Goal: Information Seeking & Learning: Learn about a topic

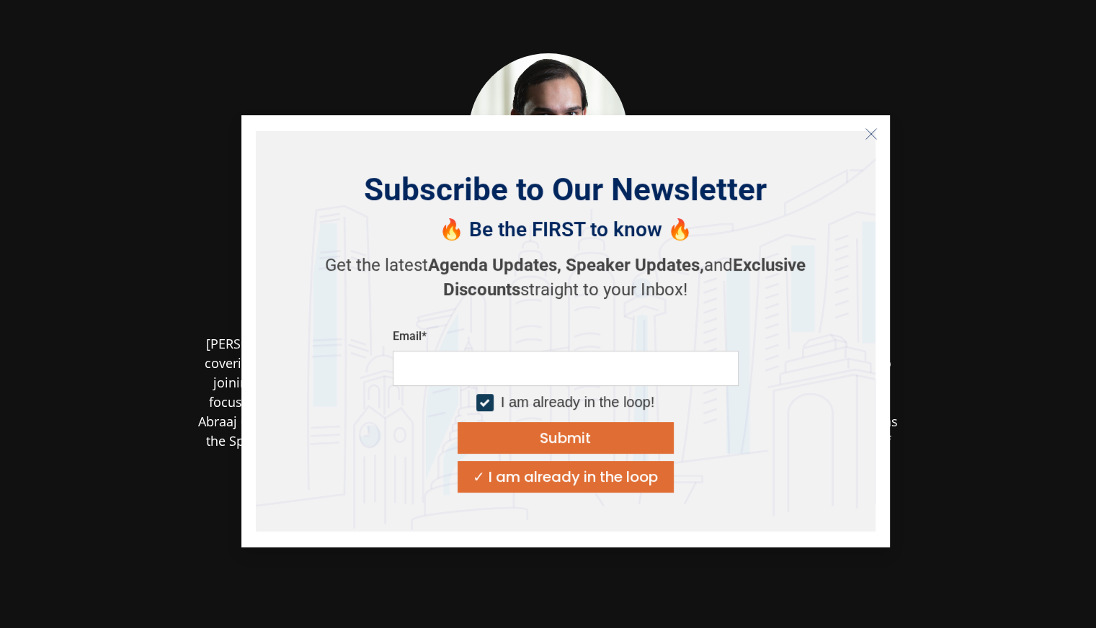
click at [870, 136] on icon "Close" at bounding box center [871, 134] width 13 height 13
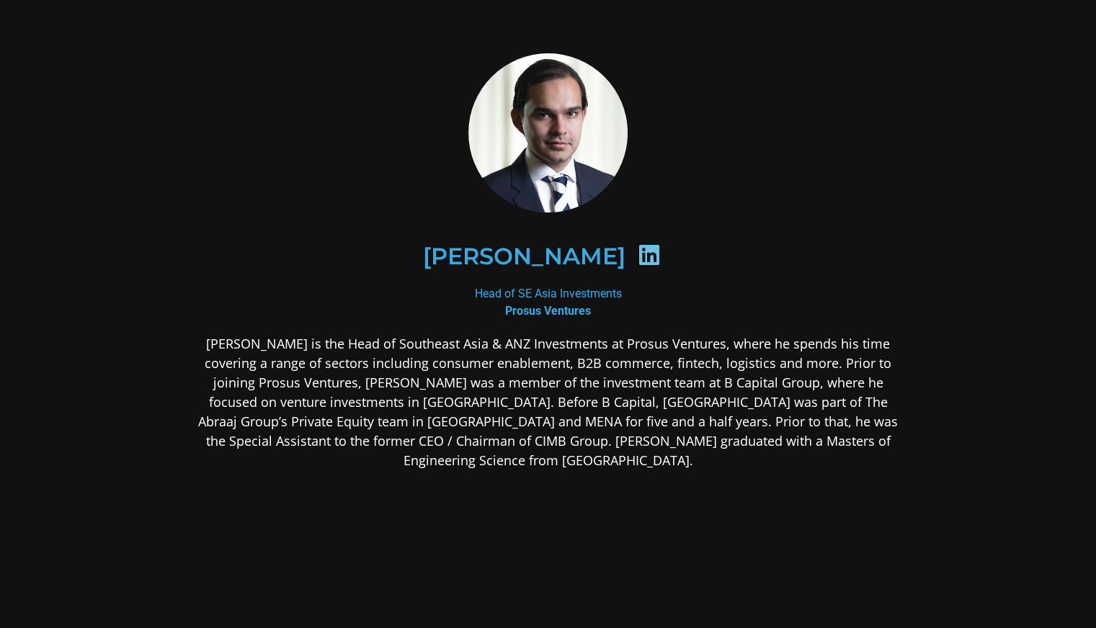
click at [625, 254] on div at bounding box center [649, 258] width 48 height 28
click at [638, 251] on icon at bounding box center [649, 255] width 23 height 23
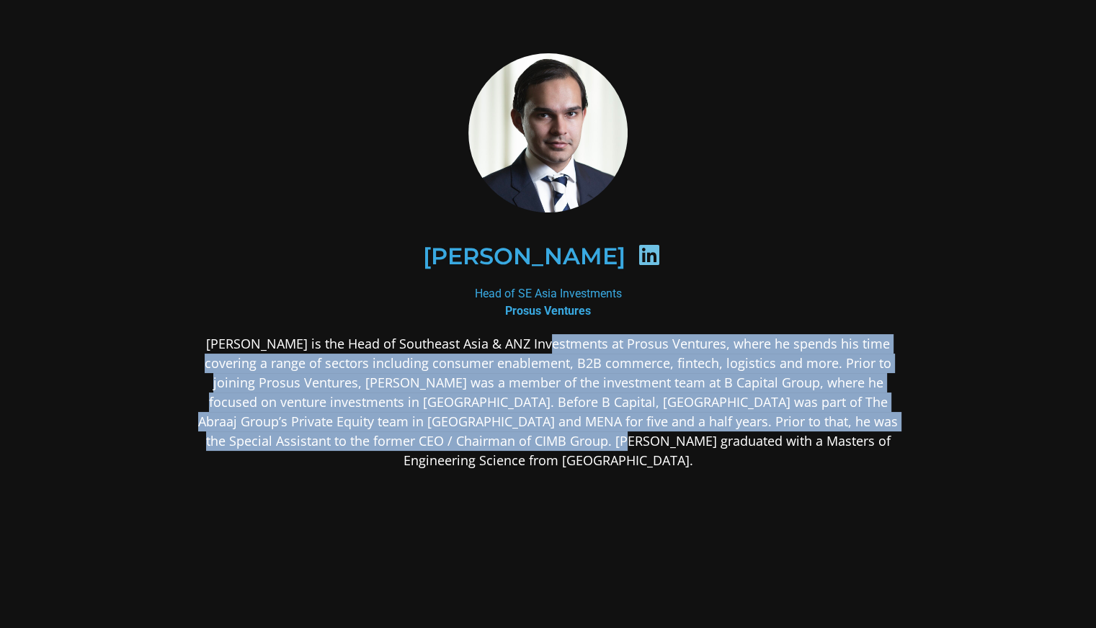
drag, startPoint x: 542, startPoint y: 338, endPoint x: 555, endPoint y: 455, distance: 118.2
click at [555, 455] on div "[PERSON_NAME] is the Head of Southeast Asia & ANZ Investments at Prosus Venture…" at bounding box center [548, 516] width 700 height 364
click at [556, 453] on div "[PERSON_NAME] is the Head of Southeast Asia & ANZ Investments at Prosus Venture…" at bounding box center [548, 516] width 700 height 364
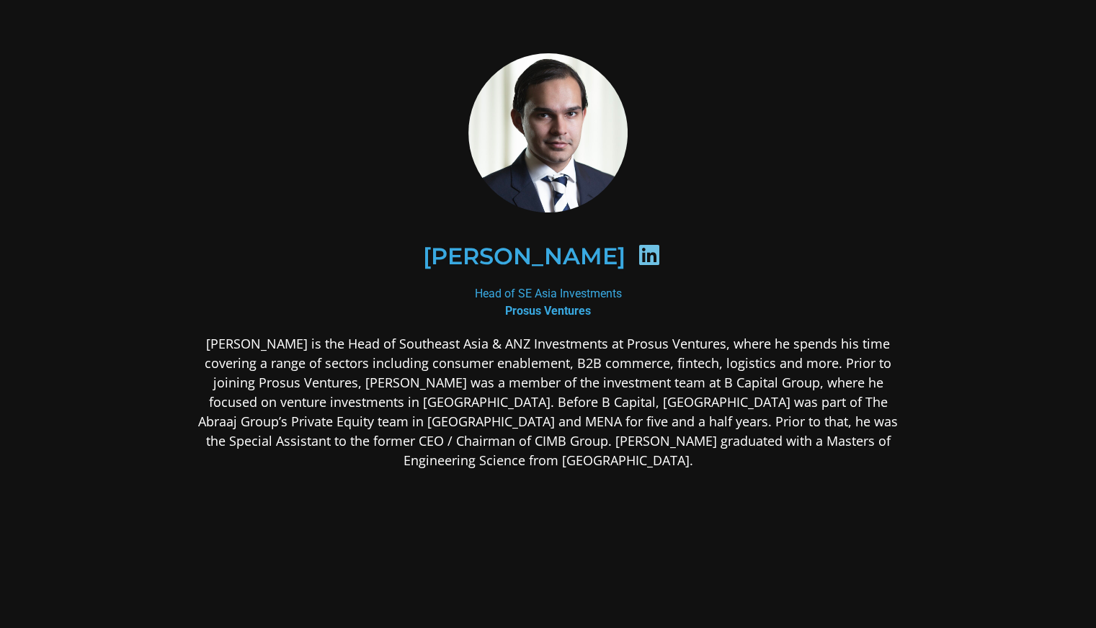
click at [556, 453] on div "[PERSON_NAME] is the Head of Southeast Asia & ANZ Investments at Prosus Venture…" at bounding box center [548, 516] width 700 height 364
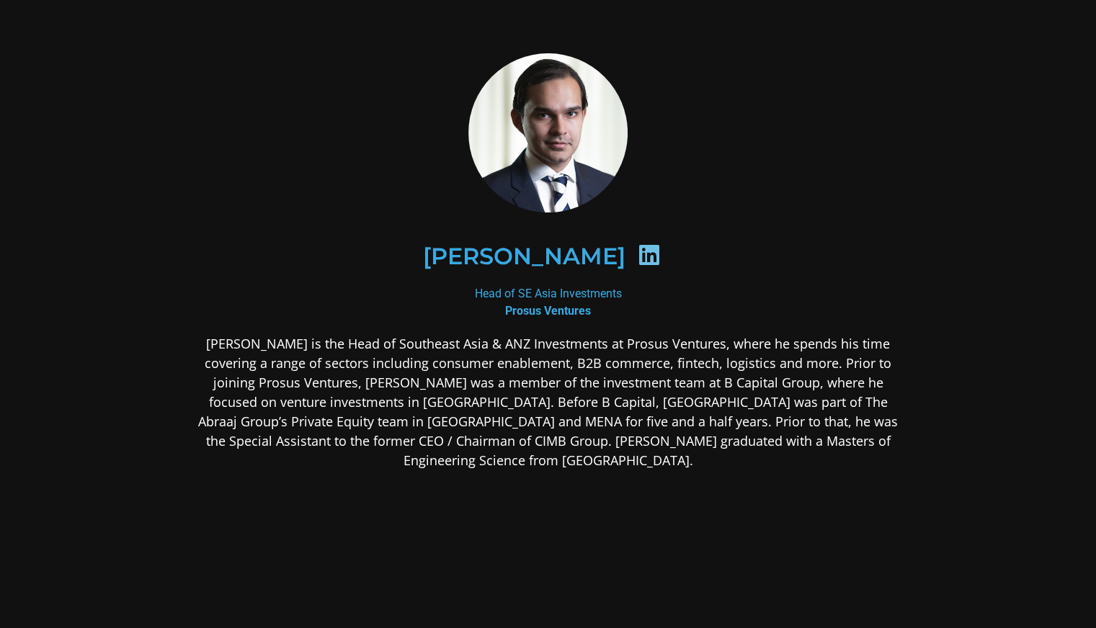
click at [556, 453] on div "[PERSON_NAME] is the Head of Southeast Asia & ANZ Investments at Prosus Venture…" at bounding box center [548, 516] width 700 height 364
click at [481, 248] on h2 "[PERSON_NAME]" at bounding box center [523, 256] width 202 height 23
drag, startPoint x: 481, startPoint y: 248, endPoint x: 538, endPoint y: 251, distance: 57.8
click at [538, 251] on h2 "[PERSON_NAME]" at bounding box center [523, 256] width 202 height 23
